Goal: Information Seeking & Learning: Learn about a topic

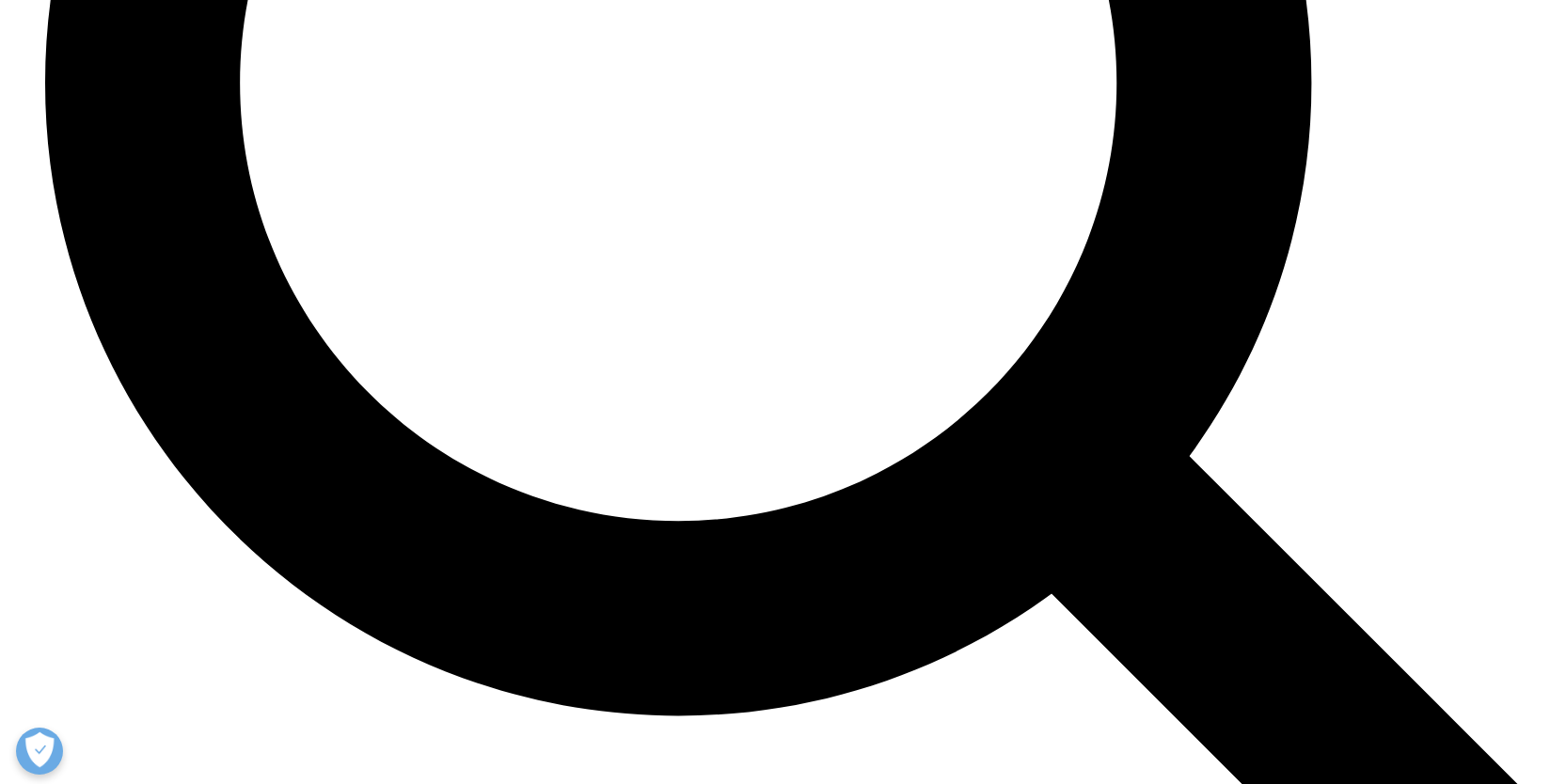
scroll to position [4209, 0]
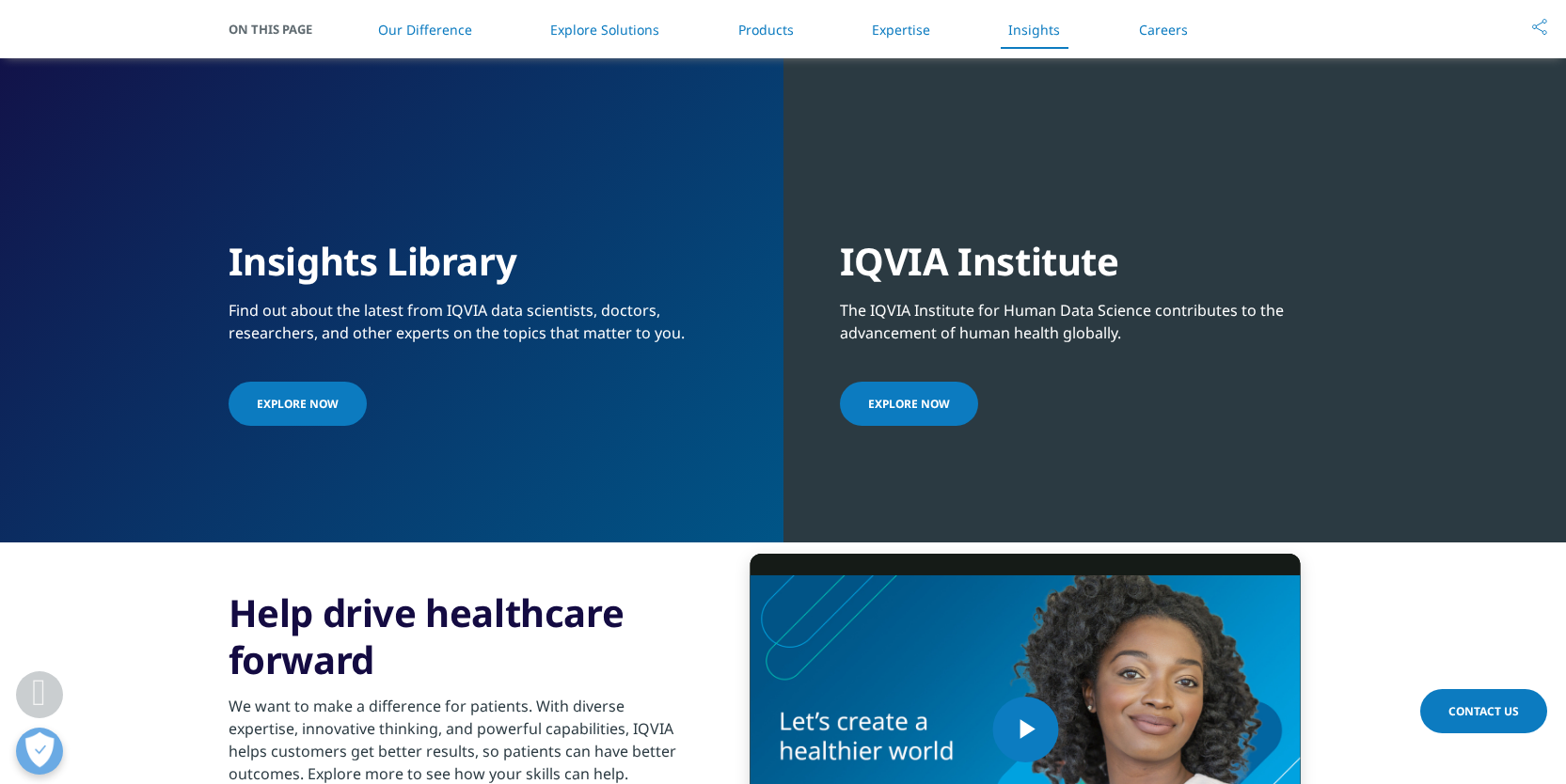
click at [283, 426] on link "Explore Now" at bounding box center [298, 404] width 139 height 45
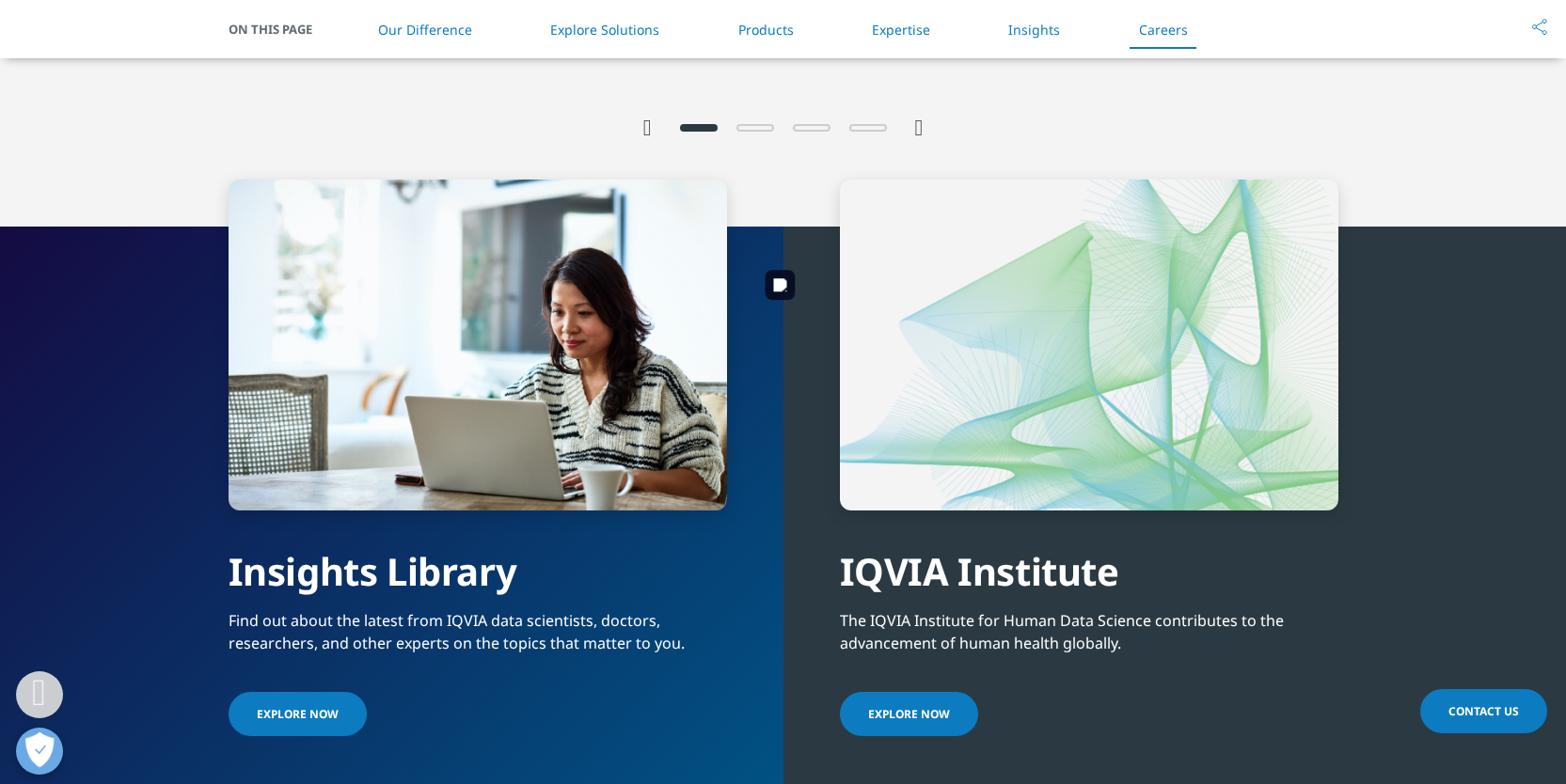
scroll to position [3715, 0]
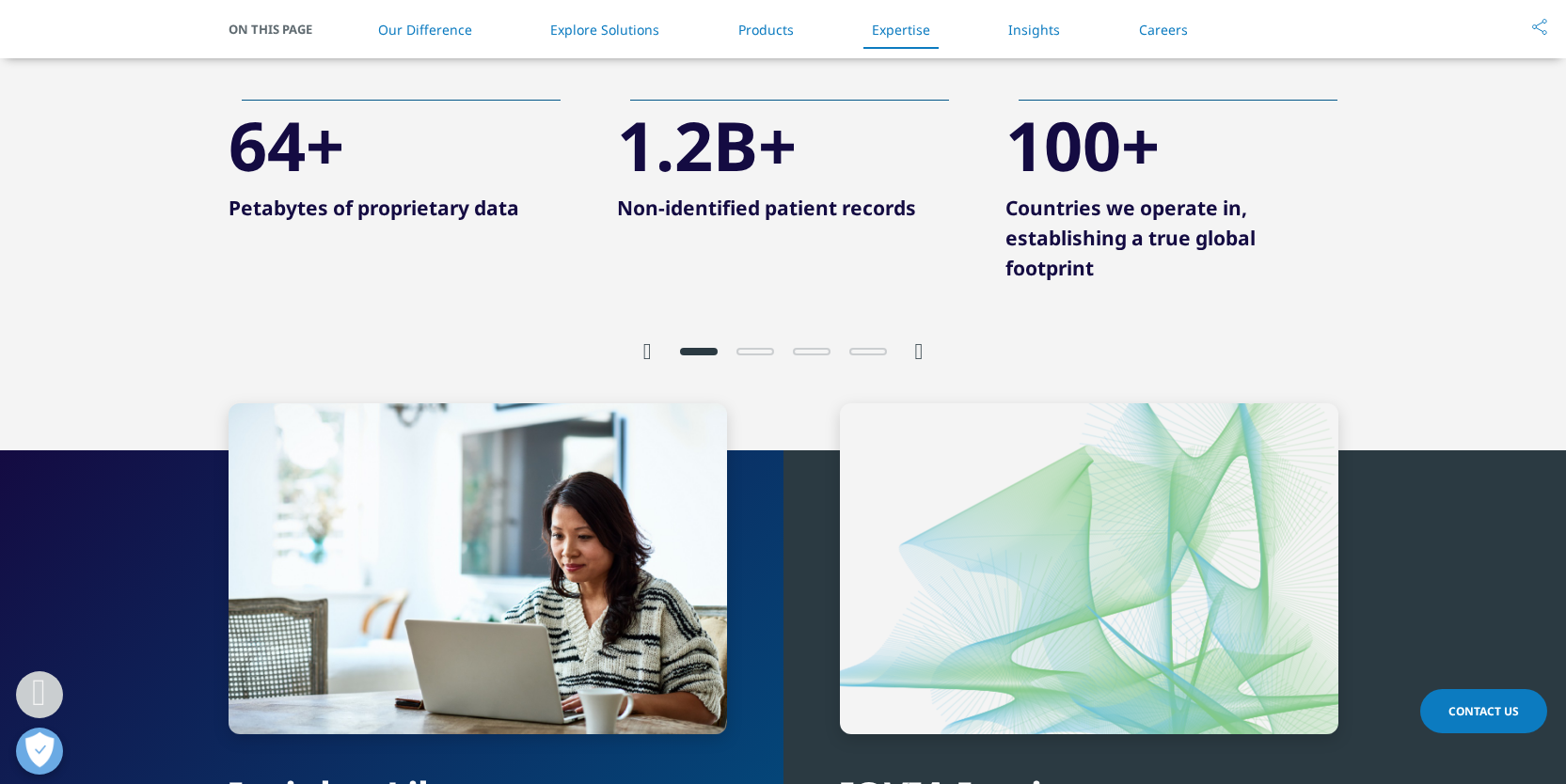
click at [447, 33] on link "Our Difference" at bounding box center [425, 30] width 94 height 18
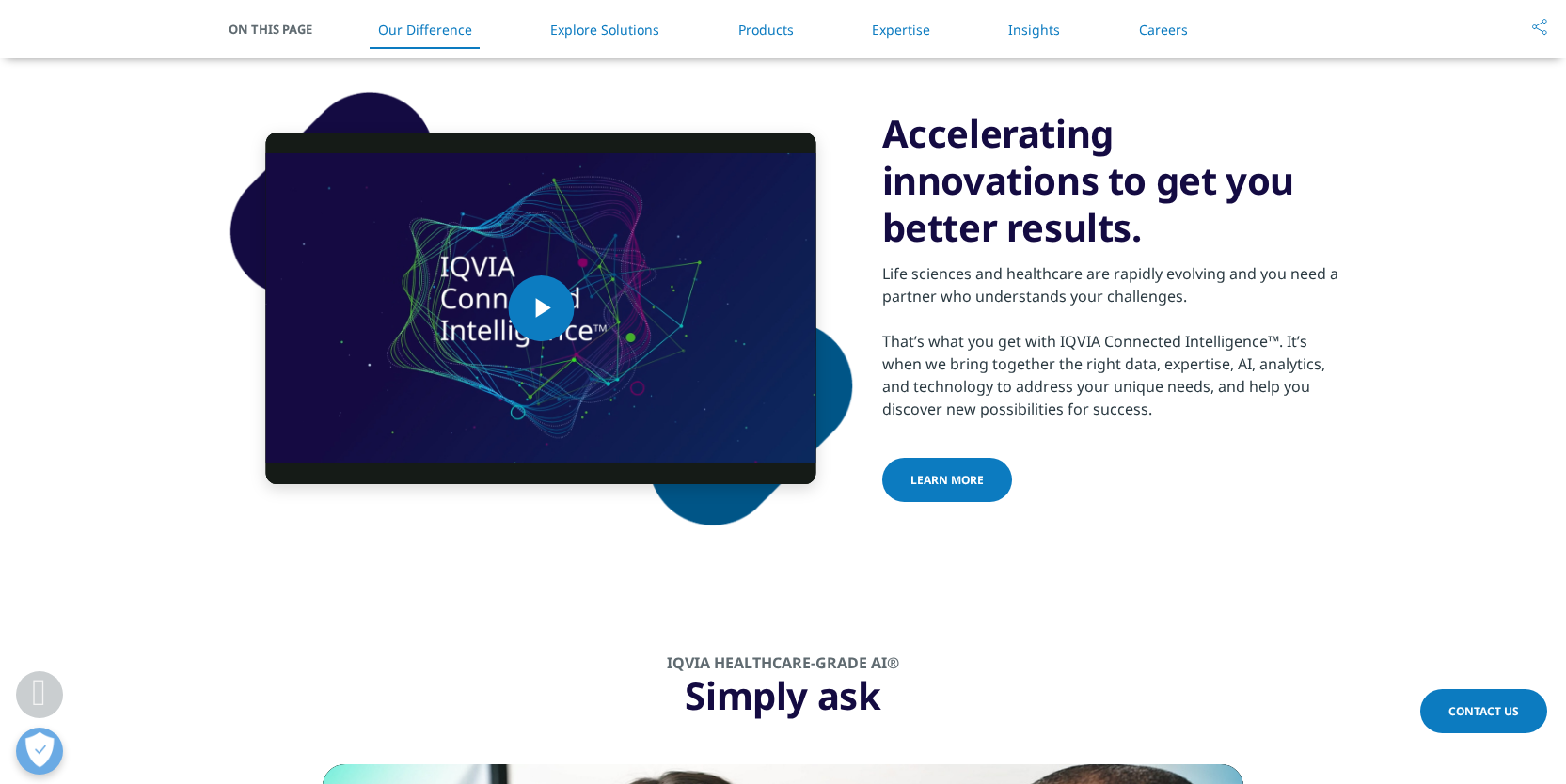
scroll to position [981, 0]
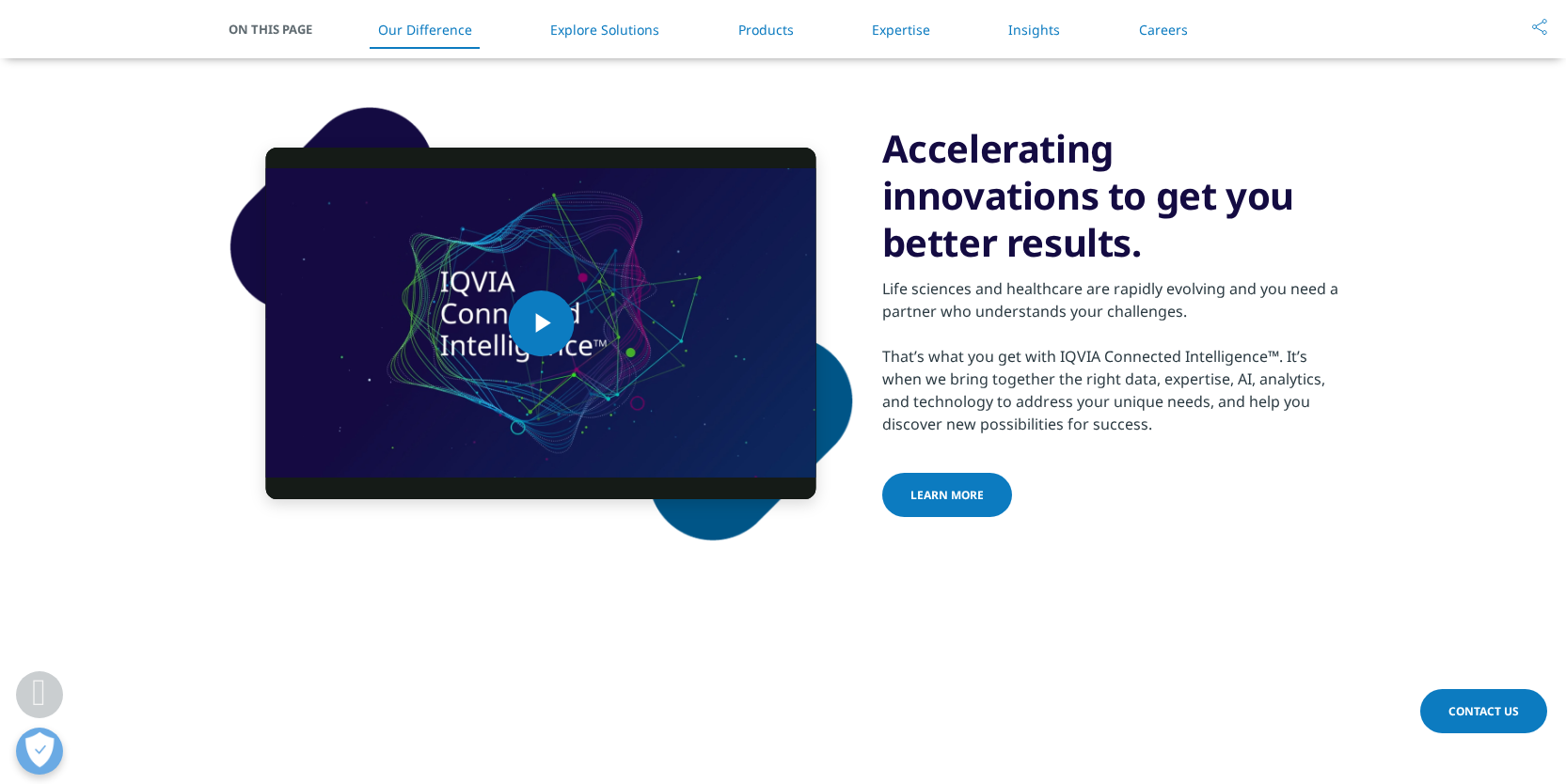
click at [617, 21] on link "Explore Solutions" at bounding box center [605, 30] width 109 height 18
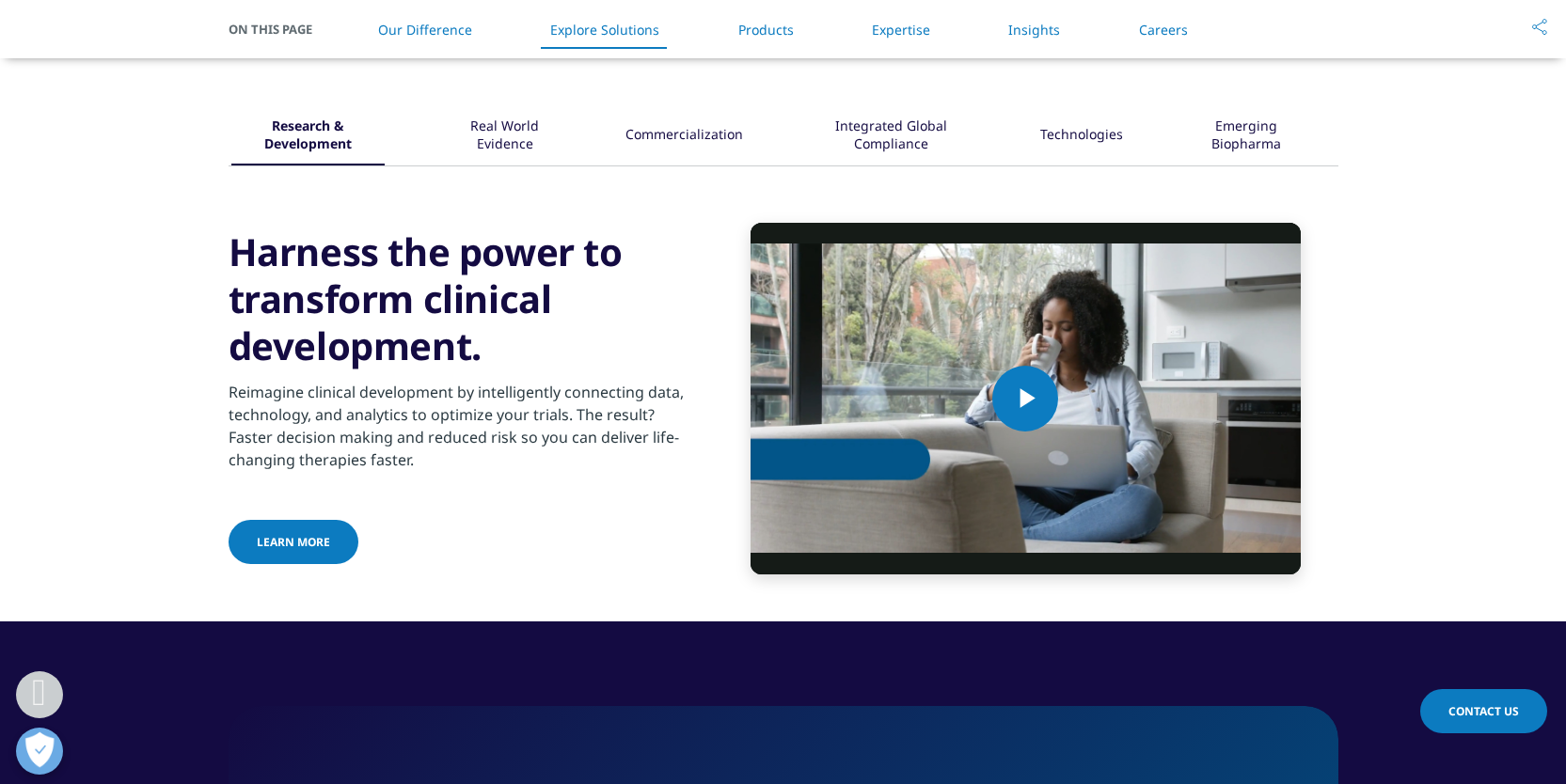
scroll to position [2304, 0]
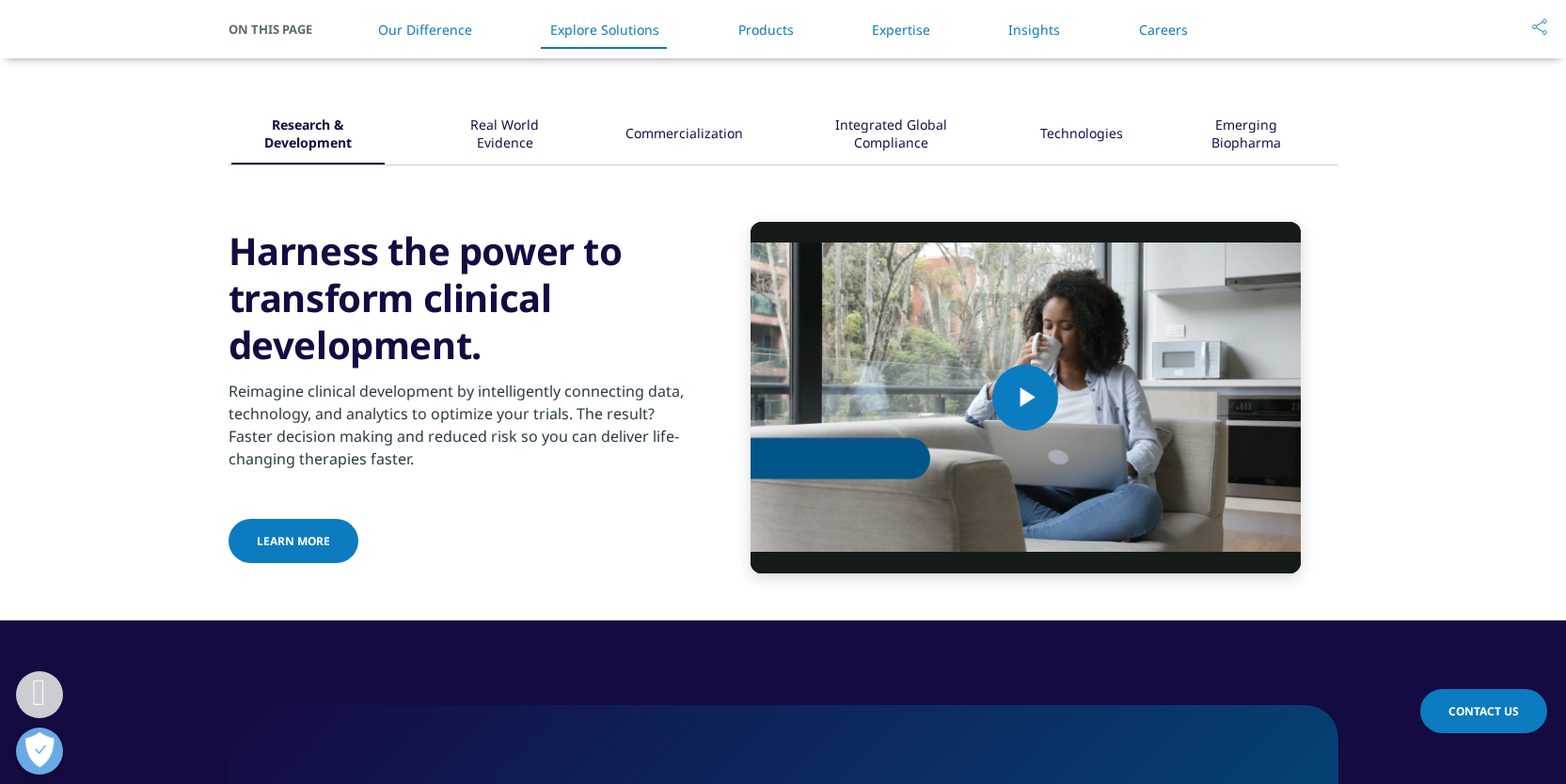
click at [519, 142] on div "Real World Evidence" at bounding box center [504, 135] width 122 height 58
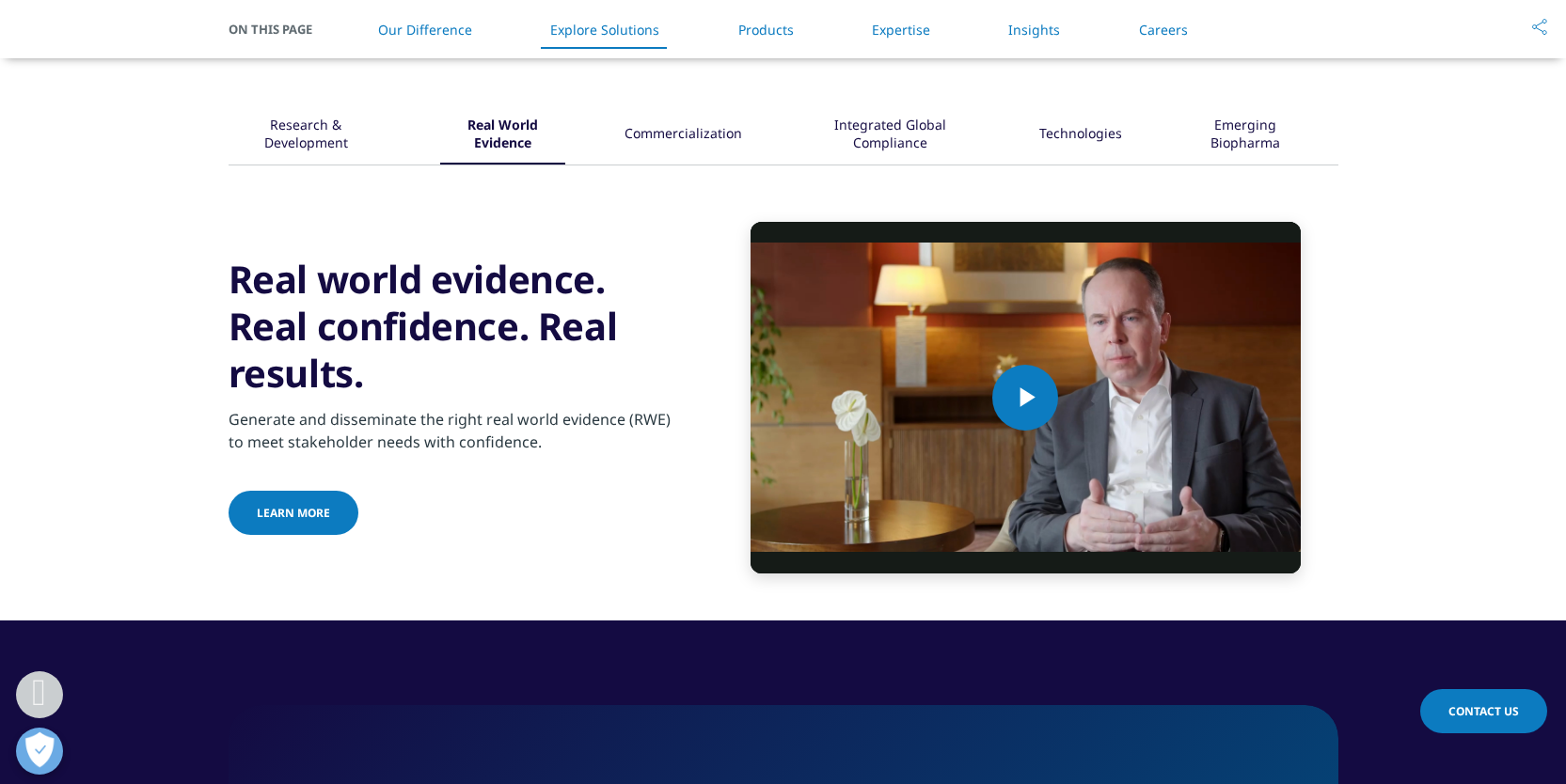
click at [723, 137] on div "Commercialization" at bounding box center [683, 135] width 118 height 58
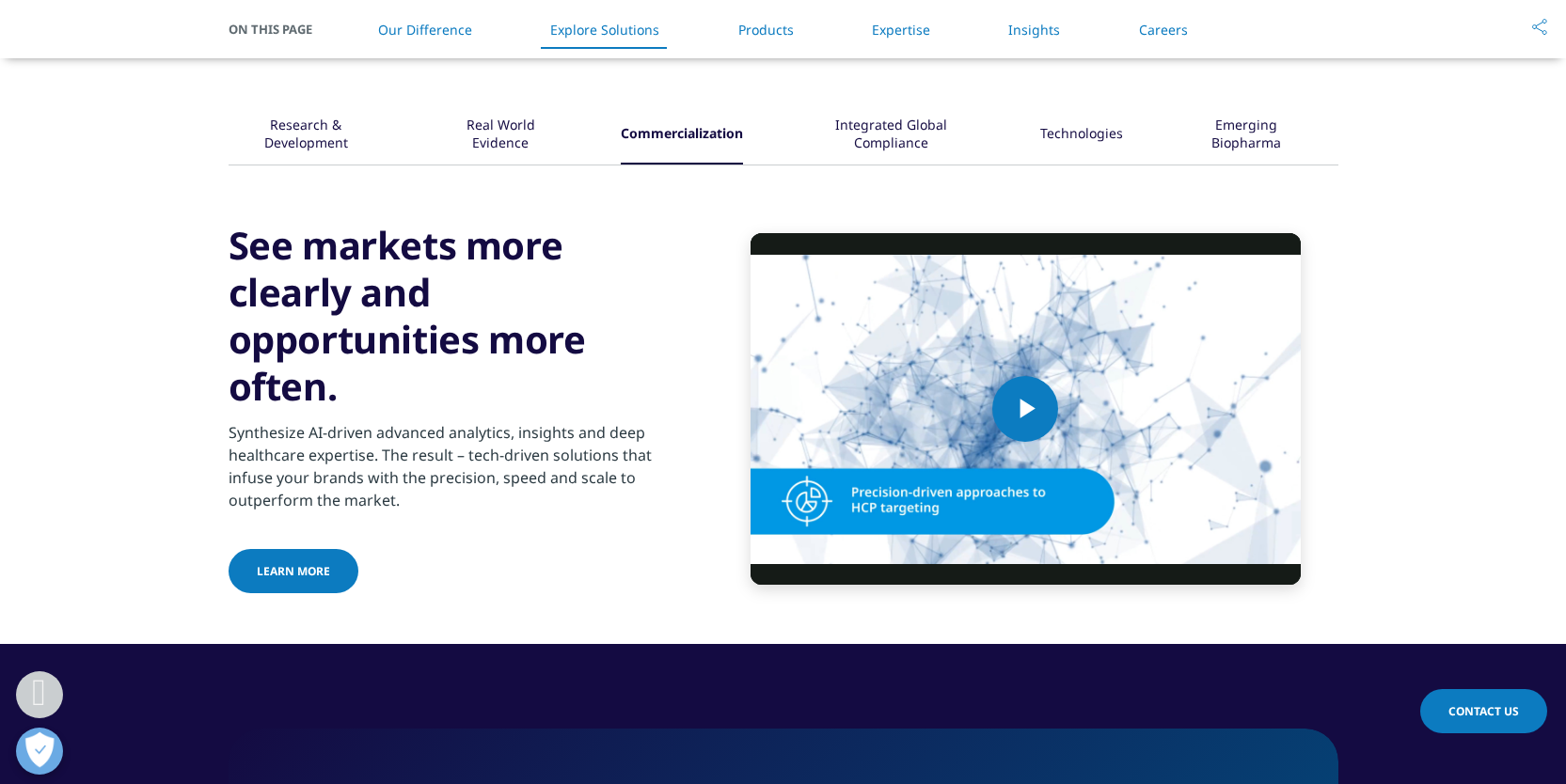
click at [916, 134] on div "Integrated Global Compliance" at bounding box center [891, 135] width 178 height 58
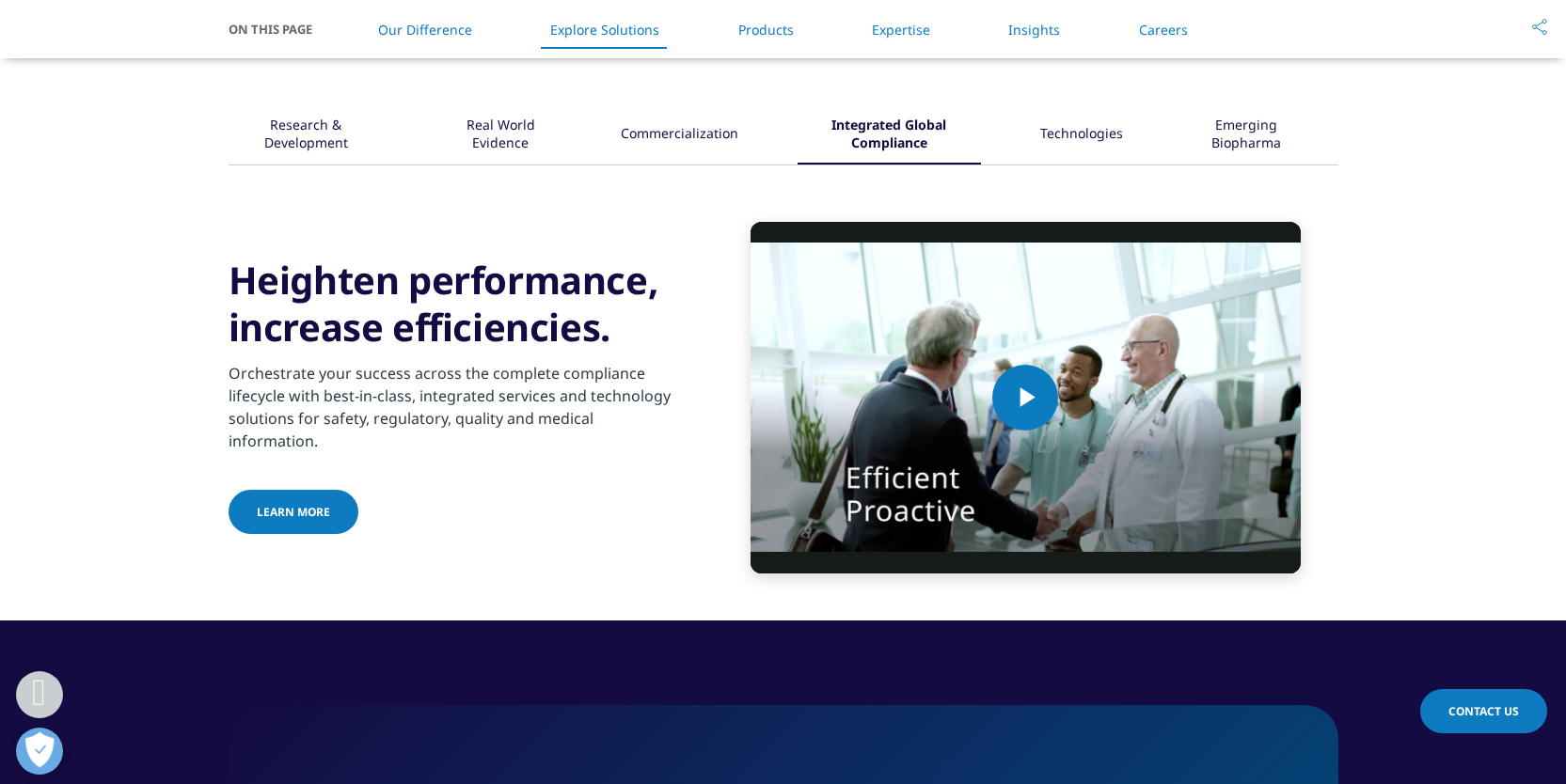
click at [1112, 137] on div "Technologies" at bounding box center [1082, 135] width 83 height 58
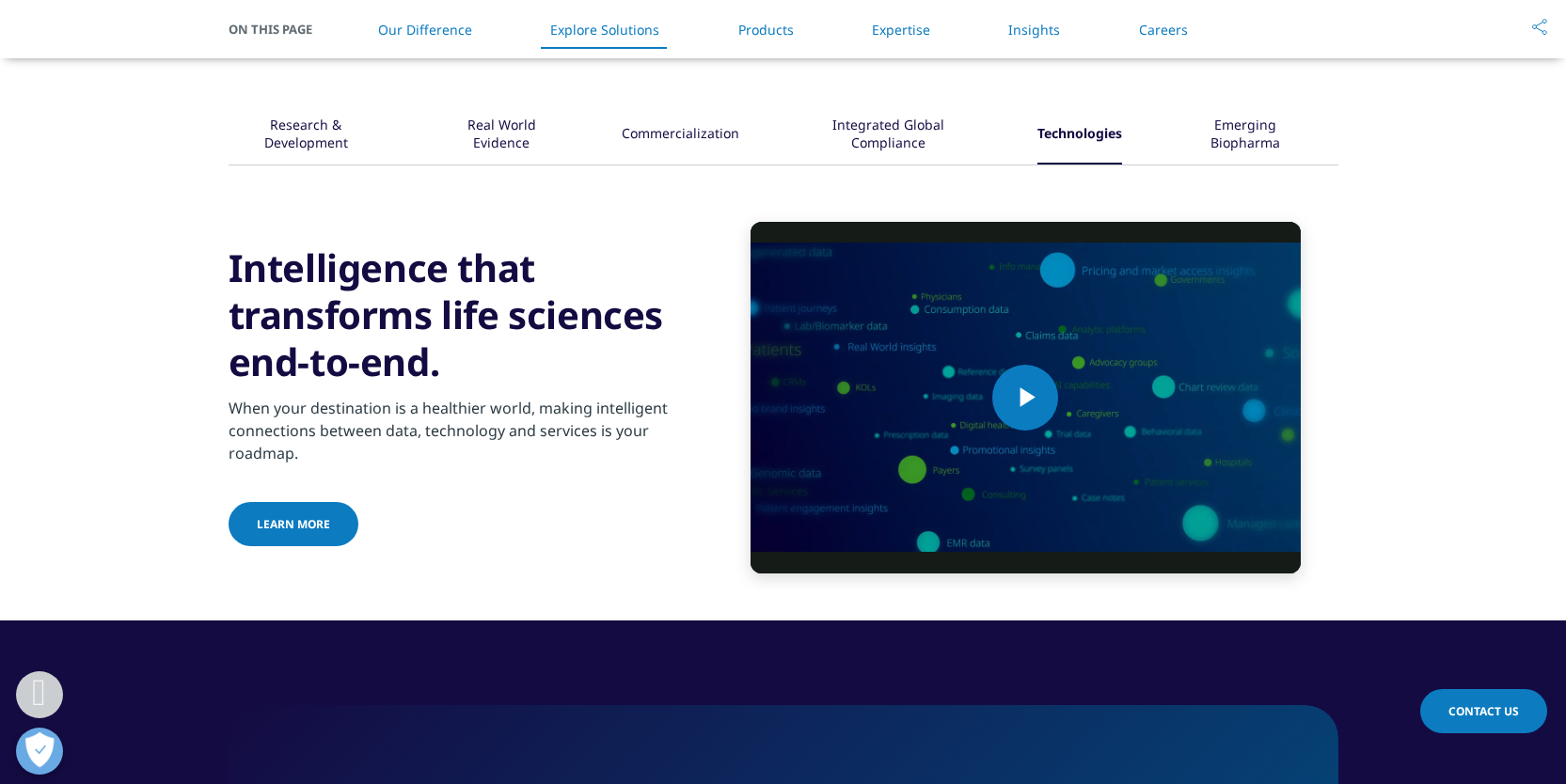
click at [1266, 137] on div "Emerging Biopharma" at bounding box center [1245, 135] width 128 height 58
